Goal: Task Accomplishment & Management: Use online tool/utility

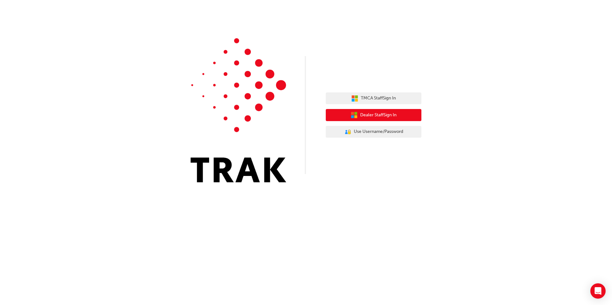
click at [379, 120] on button "Dealer Staff Sign In" at bounding box center [374, 115] width 96 height 12
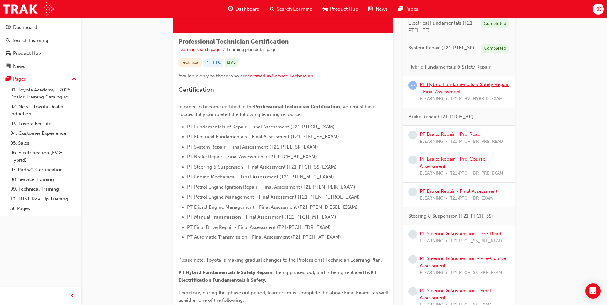
scroll to position [64, 0]
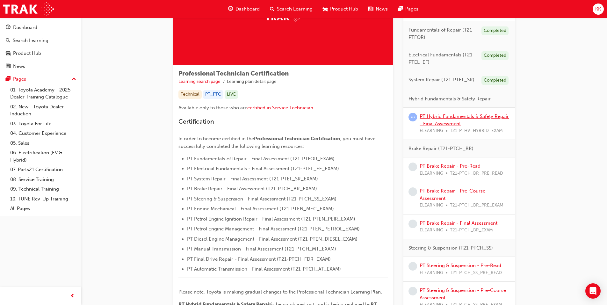
click at [442, 114] on link "PT Hybrid Fundamentals & Safety Repair - Final Assessment" at bounding box center [464, 119] width 89 height 13
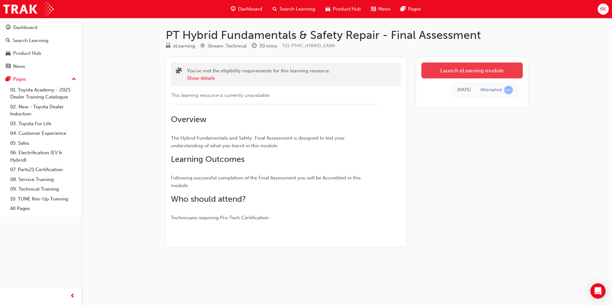
click at [478, 69] on link "Launch eLearning module" at bounding box center [471, 70] width 101 height 16
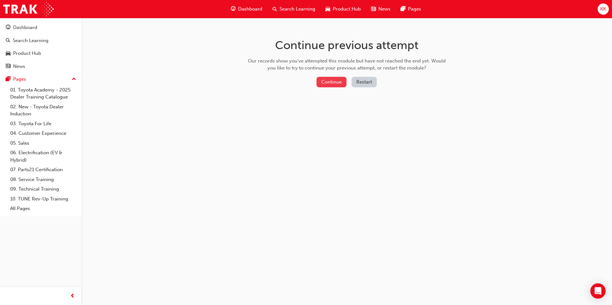
click at [333, 85] on button "Continue" at bounding box center [331, 82] width 30 height 11
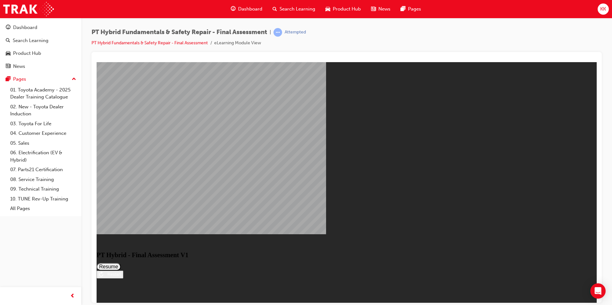
click at [121, 263] on button "Resume" at bounding box center [109, 267] width 24 height 8
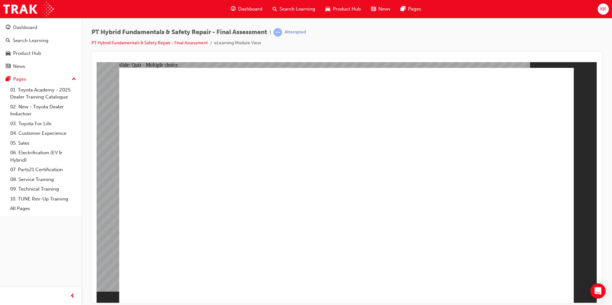
checkbox input "true"
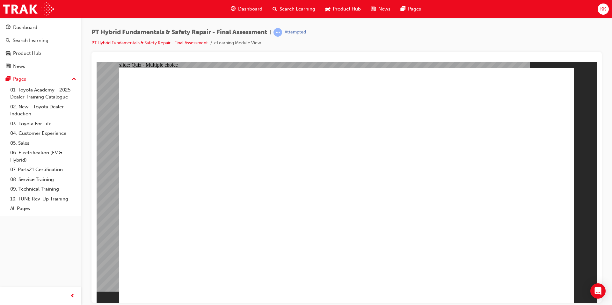
radio input "true"
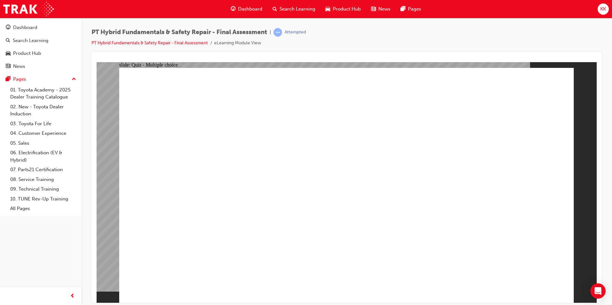
radio input "true"
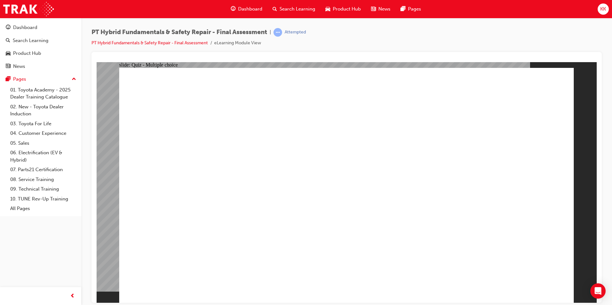
checkbox input "true"
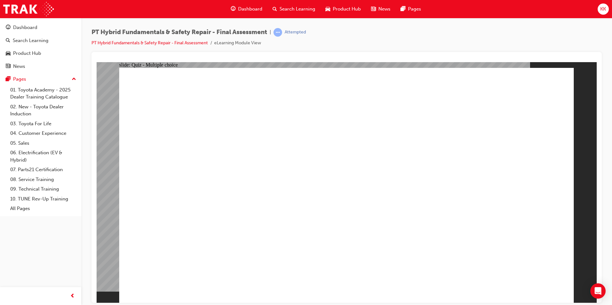
radio input "true"
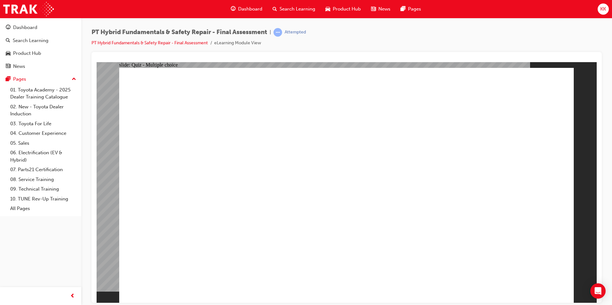
checkbox input "true"
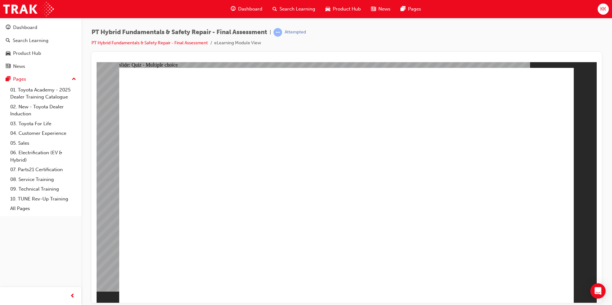
checkbox input "true"
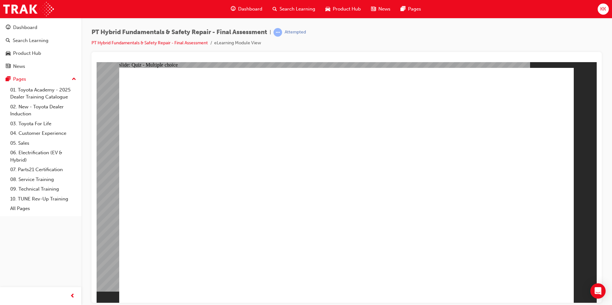
radio input "true"
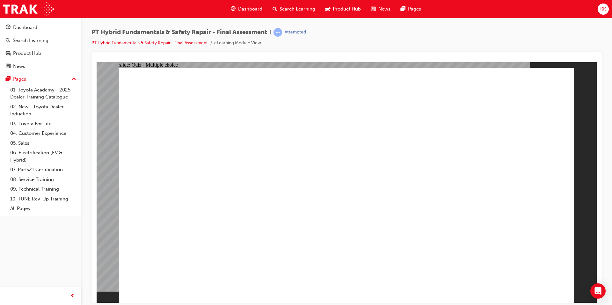
radio input "true"
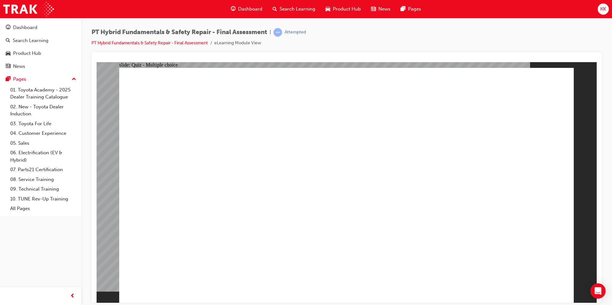
radio input "true"
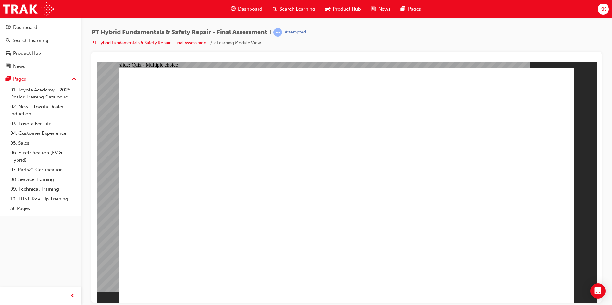
radio input "true"
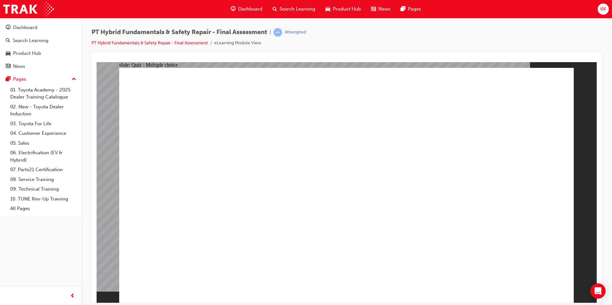
radio input "true"
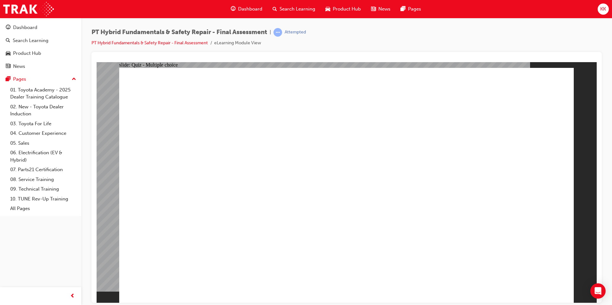
checkbox input "true"
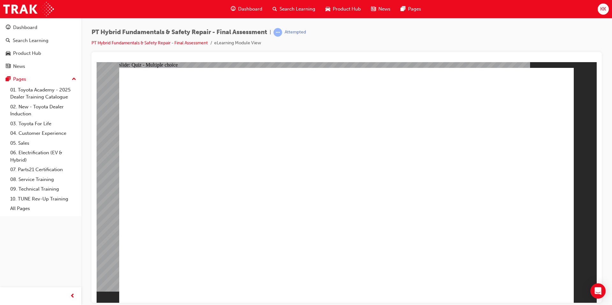
checkbox input "true"
radio input "true"
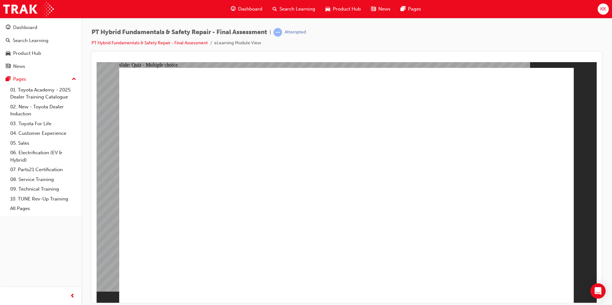
radio input "true"
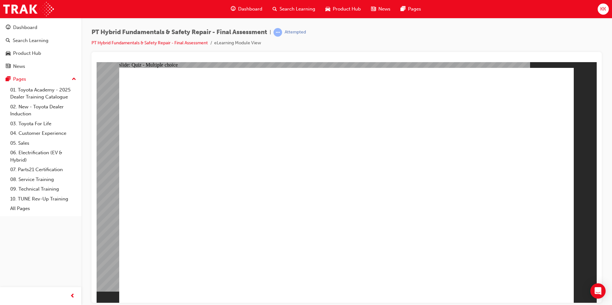
checkbox input "true"
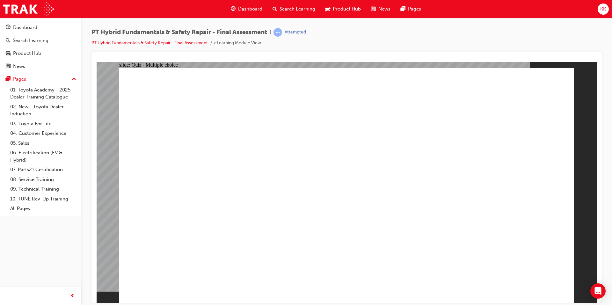
radio input "true"
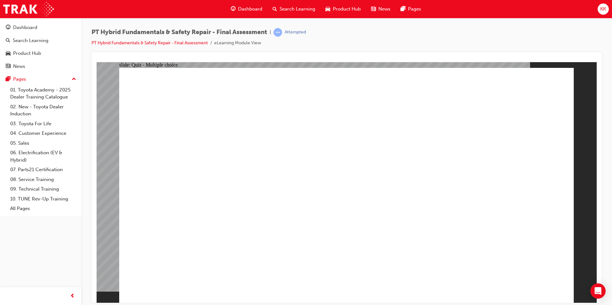
radio input "true"
checkbox input "true"
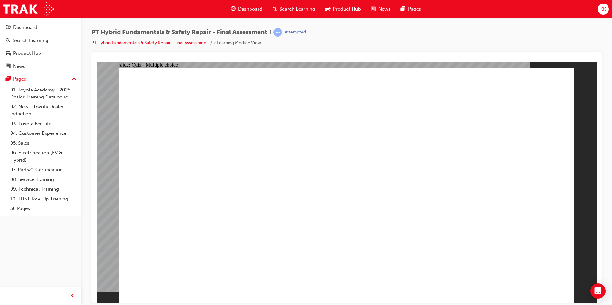
checkbox input "true"
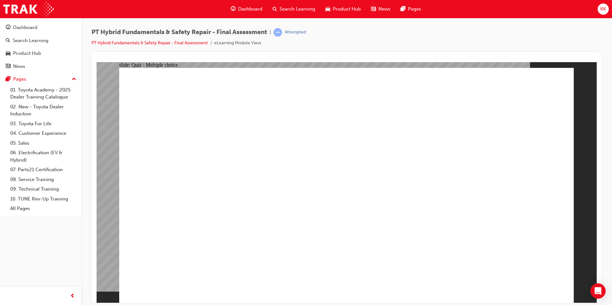
checkbox input "true"
checkbox input "false"
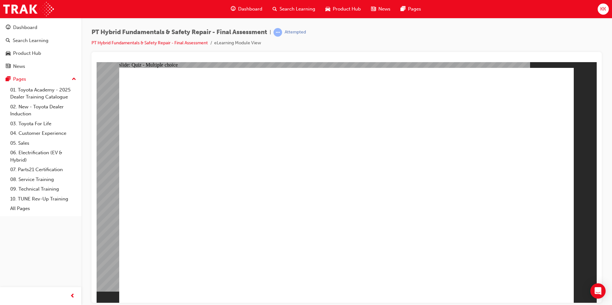
radio input "true"
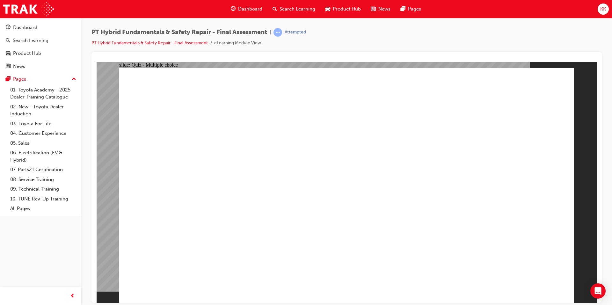
radio input "true"
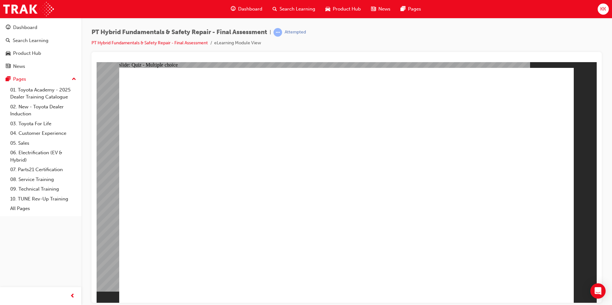
radio input "true"
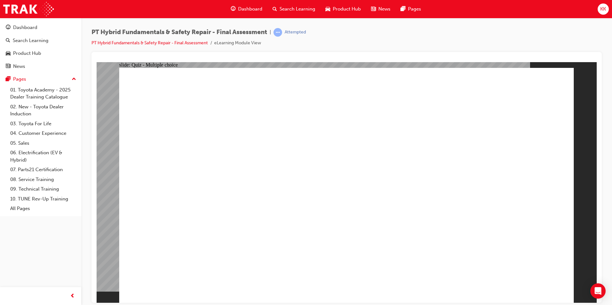
radio input "true"
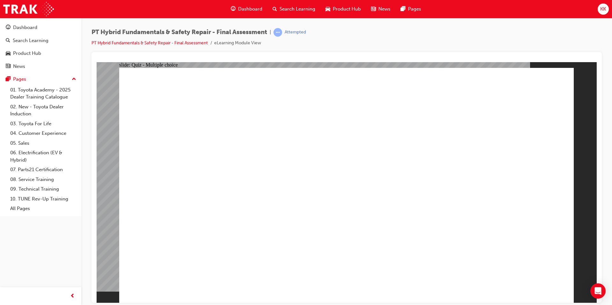
radio input "true"
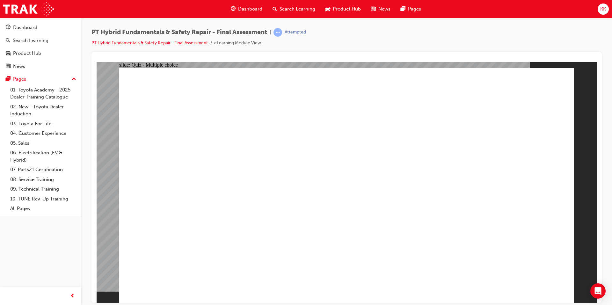
radio input "true"
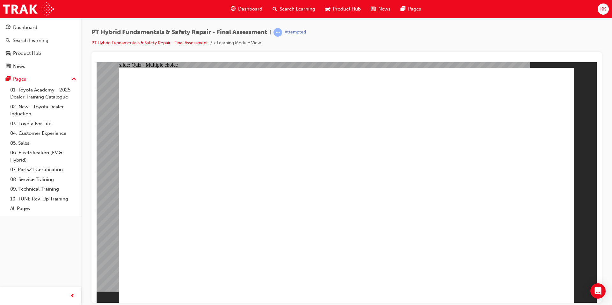
checkbox input "true"
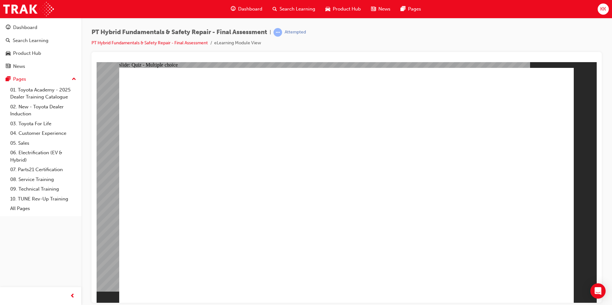
radio input "false"
radio input "true"
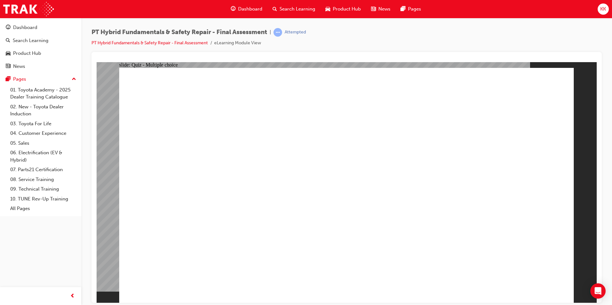
radio input "true"
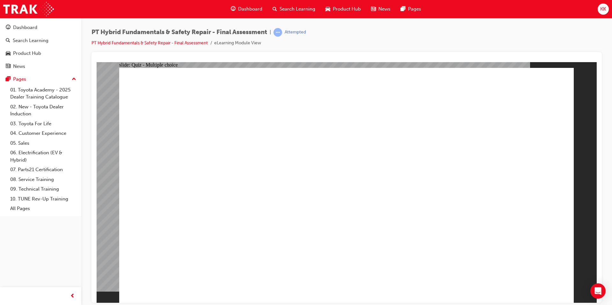
radio input "true"
checkbox input "true"
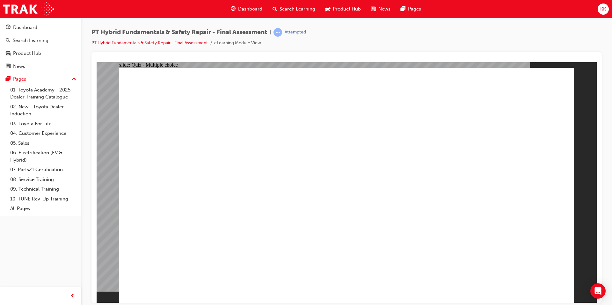
checkbox input "true"
radio input "true"
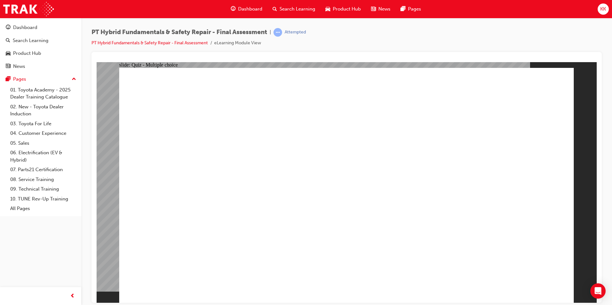
radio input "true"
checkbox input "true"
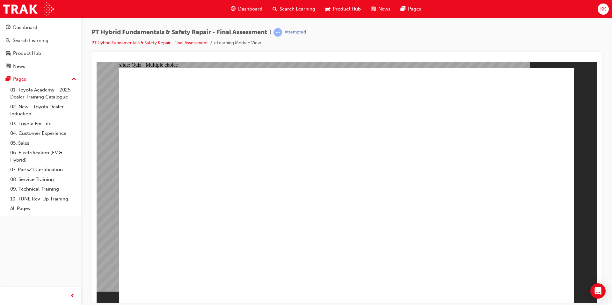
checkbox input "true"
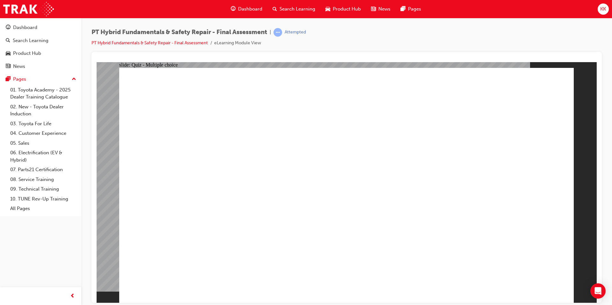
checkbox input "true"
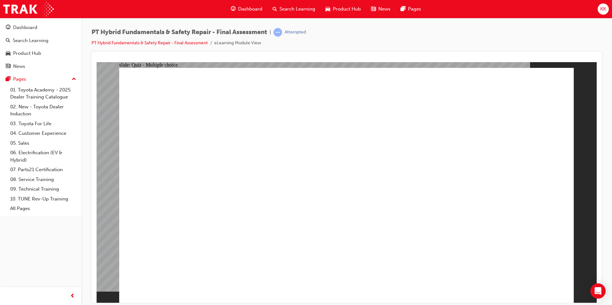
radio input "true"
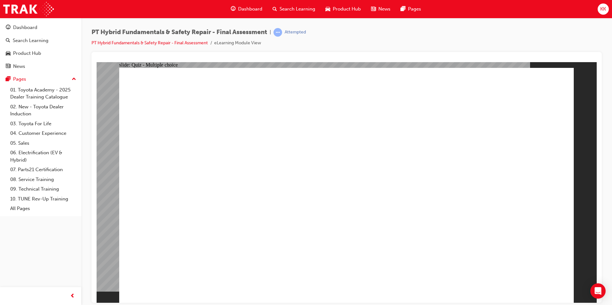
radio input "true"
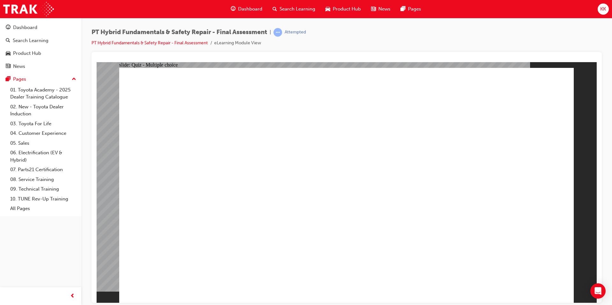
radio input "true"
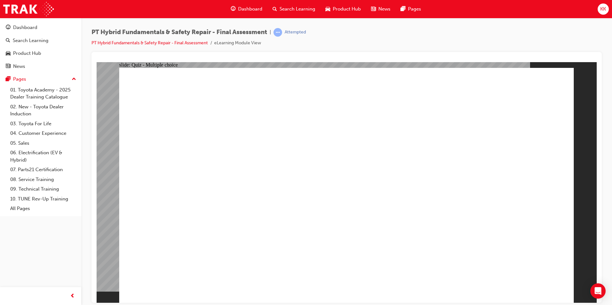
radio input "true"
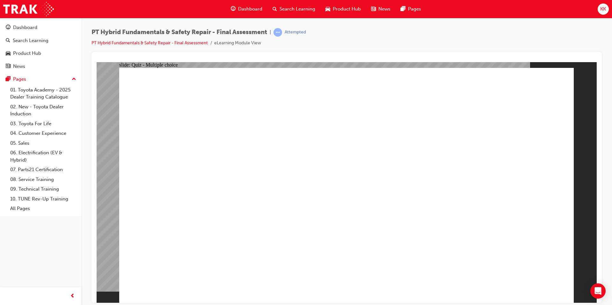
drag, startPoint x: 454, startPoint y: 216, endPoint x: 484, endPoint y: 254, distance: 48.3
radio input "false"
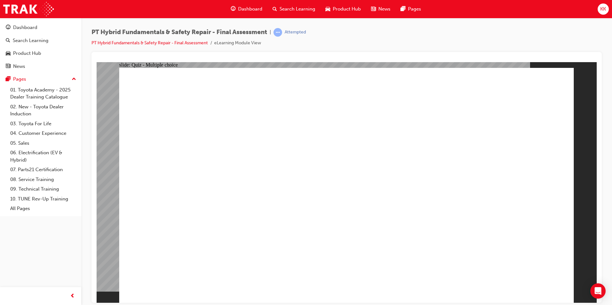
radio input "true"
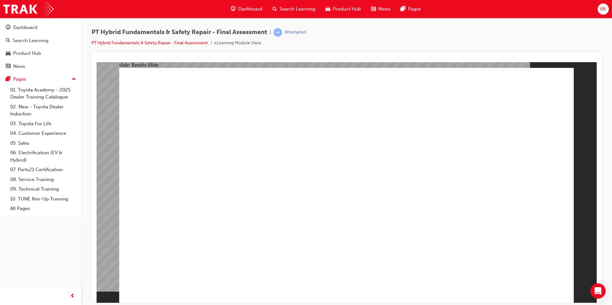
checkbox input "true"
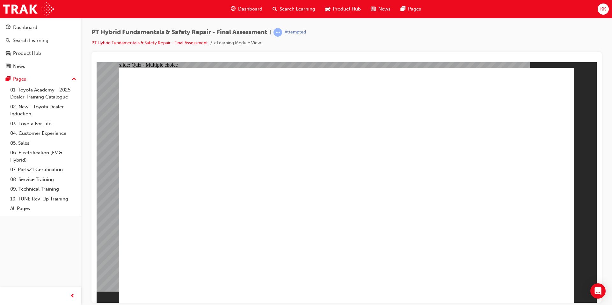
radio input "true"
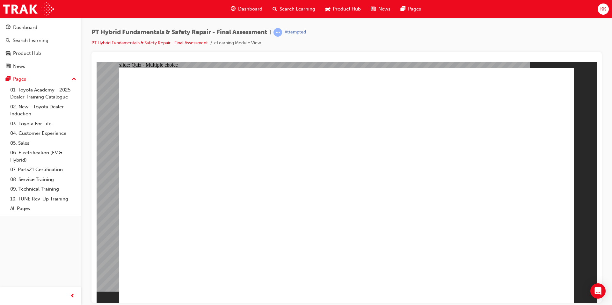
radio input "true"
drag, startPoint x: 457, startPoint y: 272, endPoint x: 448, endPoint y: 278, distance: 11.2
radio input "true"
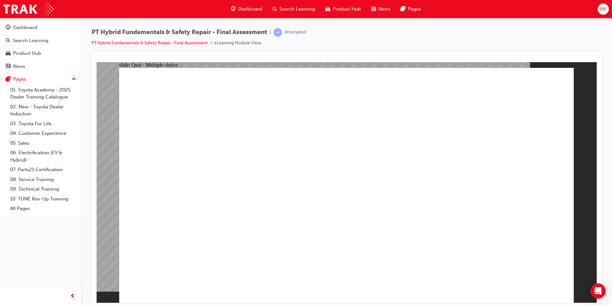
checkbox input "true"
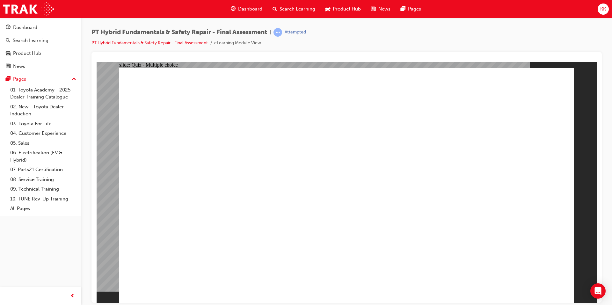
drag, startPoint x: 426, startPoint y: 233, endPoint x: 432, endPoint y: 245, distance: 13.3
radio input "true"
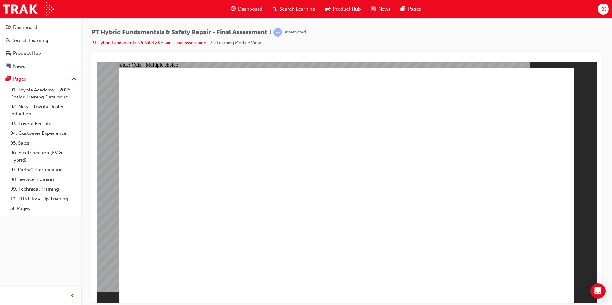
radio input "true"
checkbox input "true"
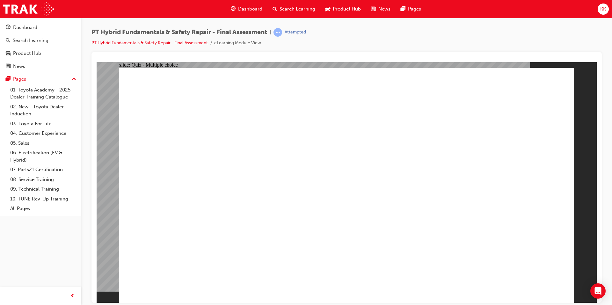
checkbox input "true"
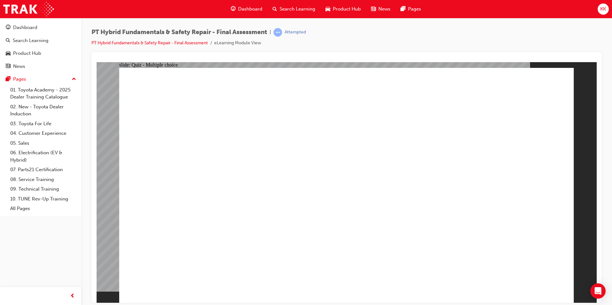
checkbox input "true"
checkbox input "false"
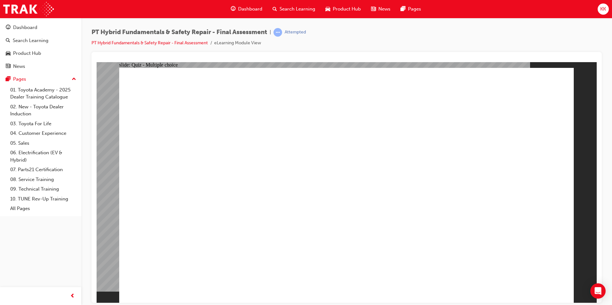
radio input "true"
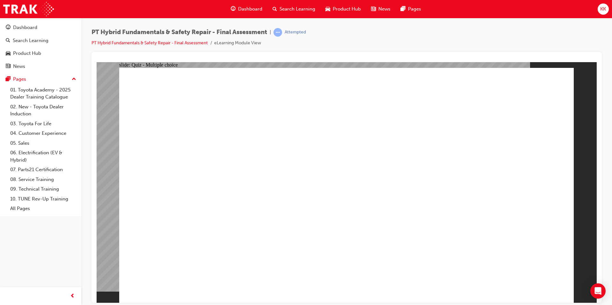
radio input "true"
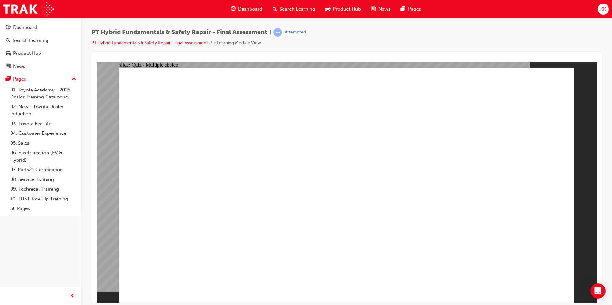
drag, startPoint x: 286, startPoint y: 185, endPoint x: 289, endPoint y: 186, distance: 3.4
radio input "true"
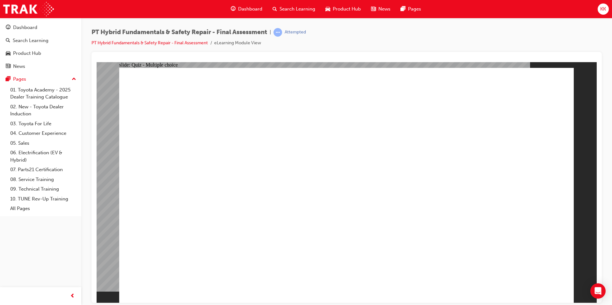
radio input "true"
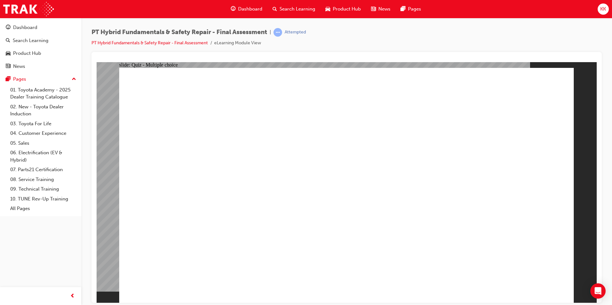
radio input "true"
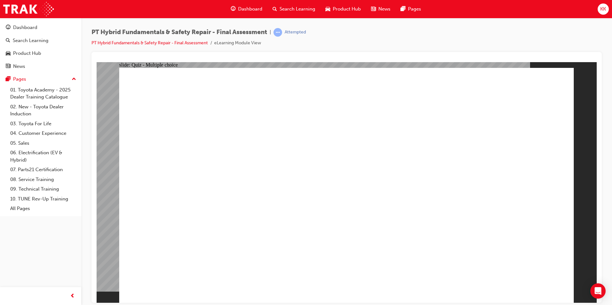
radio input "true"
